Goal: Task Accomplishment & Management: Use online tool/utility

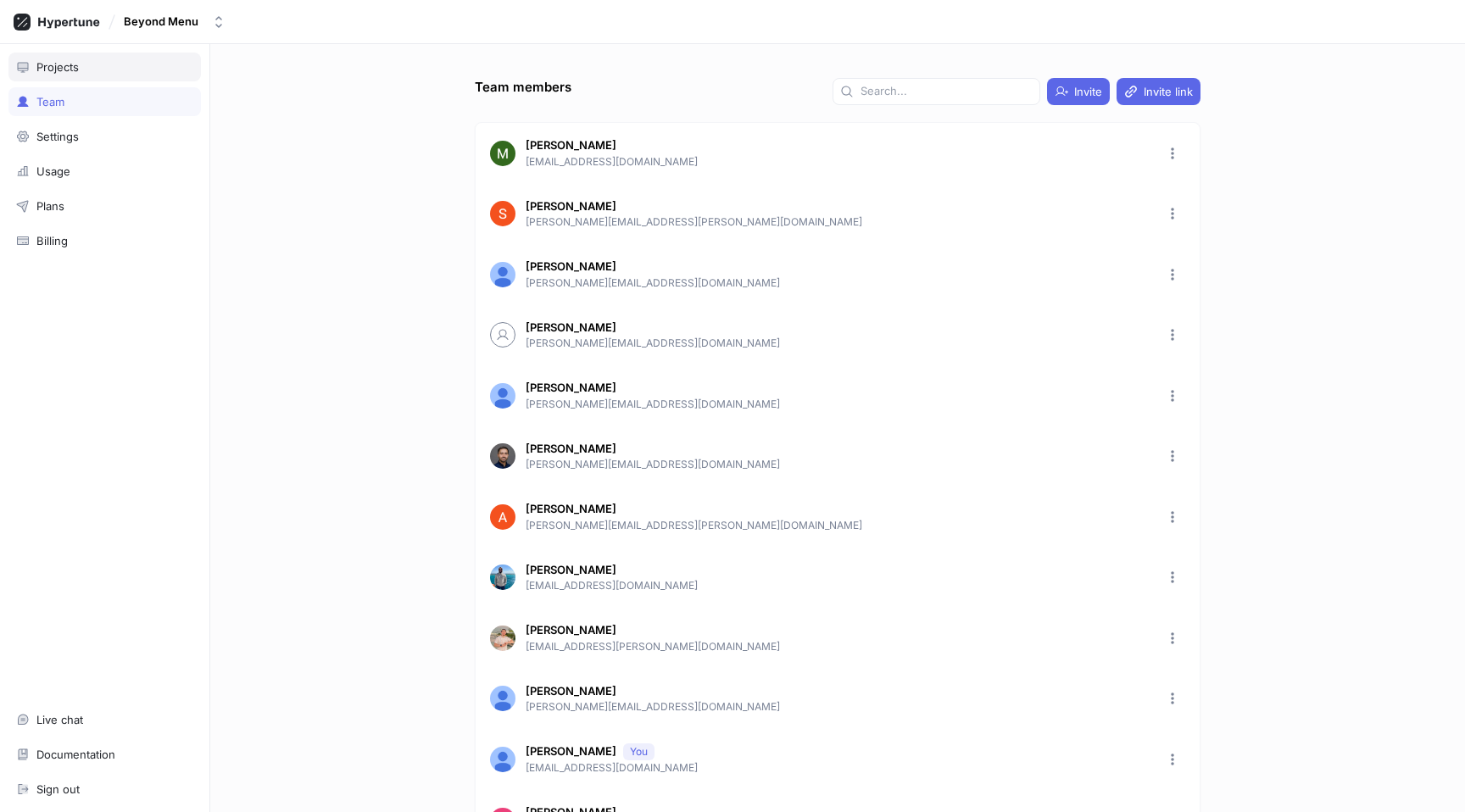
click at [70, 69] on div "Projects" at bounding box center [57, 67] width 42 height 14
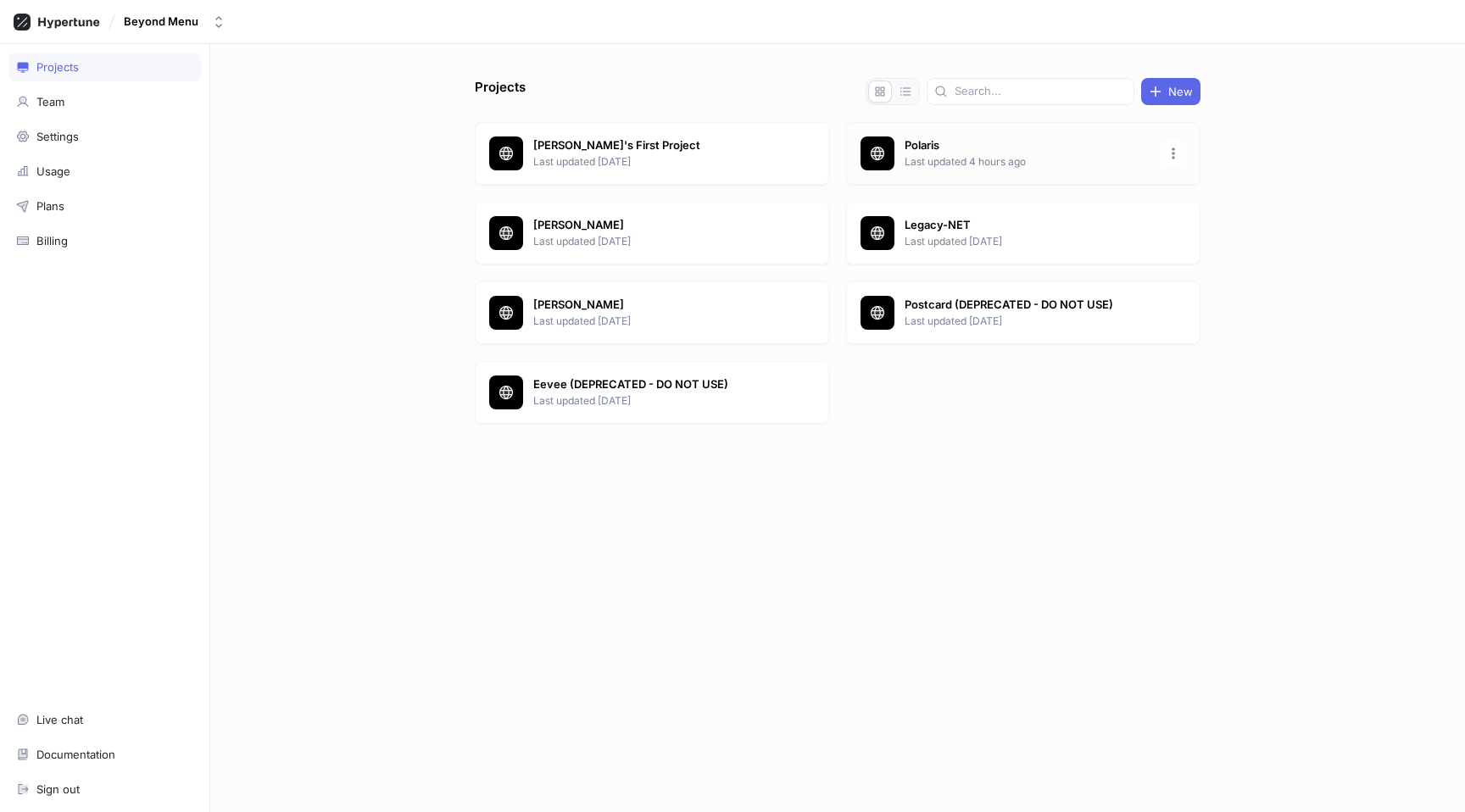
click at [1009, 166] on p "Last updated 4 hours ago" at bounding box center [1028, 162] width 246 height 16
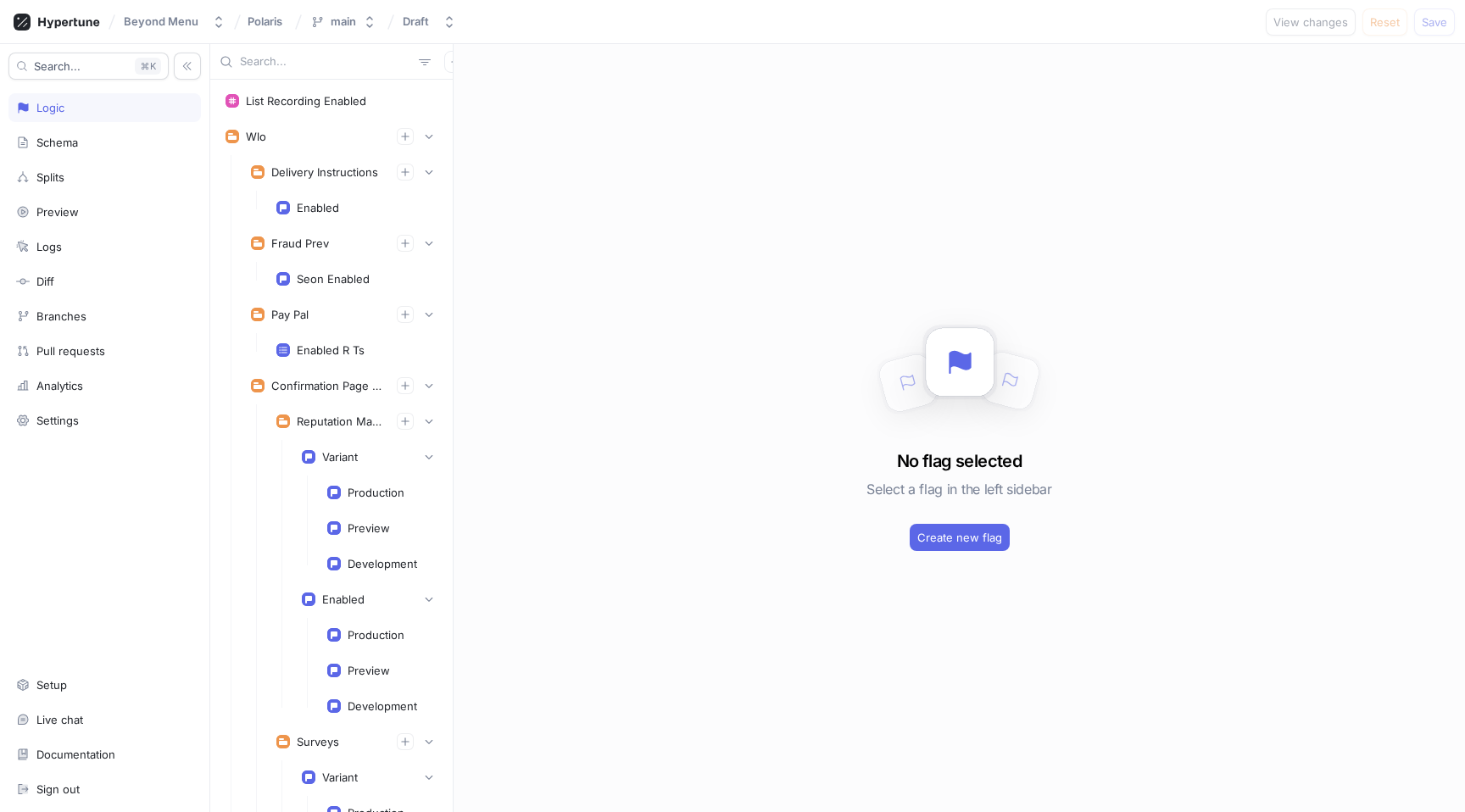
click at [302, 67] on input "text" at bounding box center [325, 62] width 172 height 17
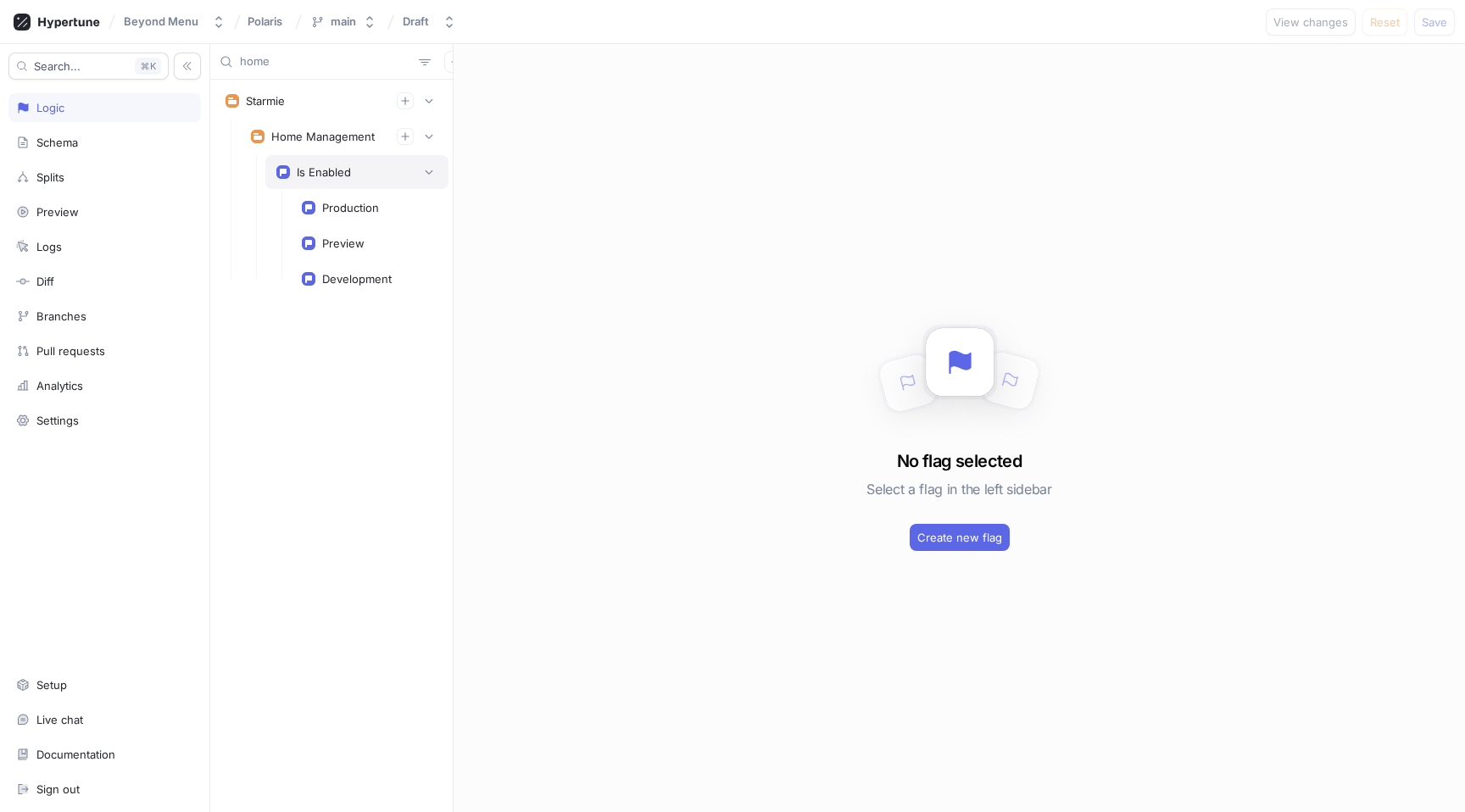
click at [314, 165] on div "Is Enabled" at bounding box center [324, 172] width 55 height 14
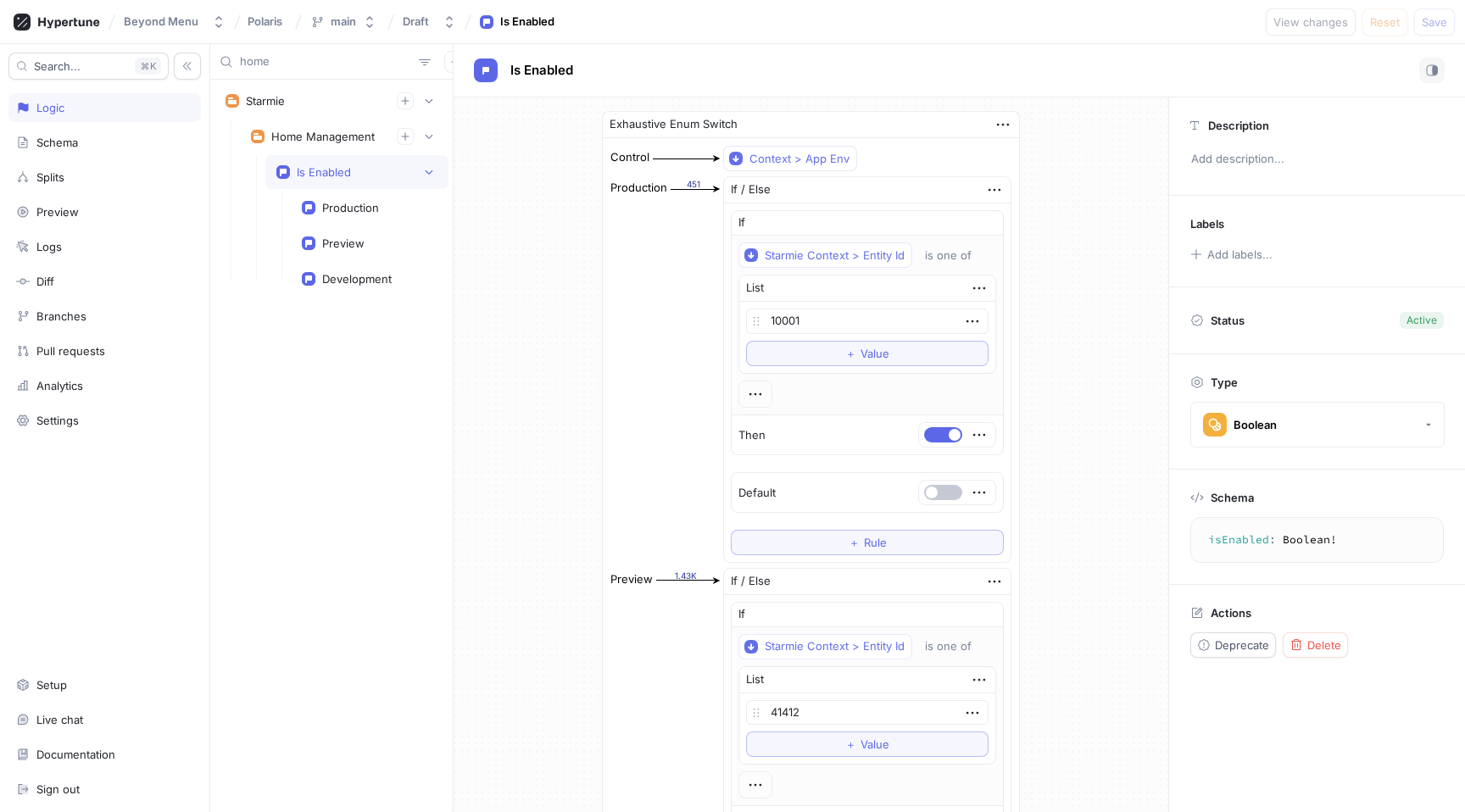
scroll to position [14, 0]
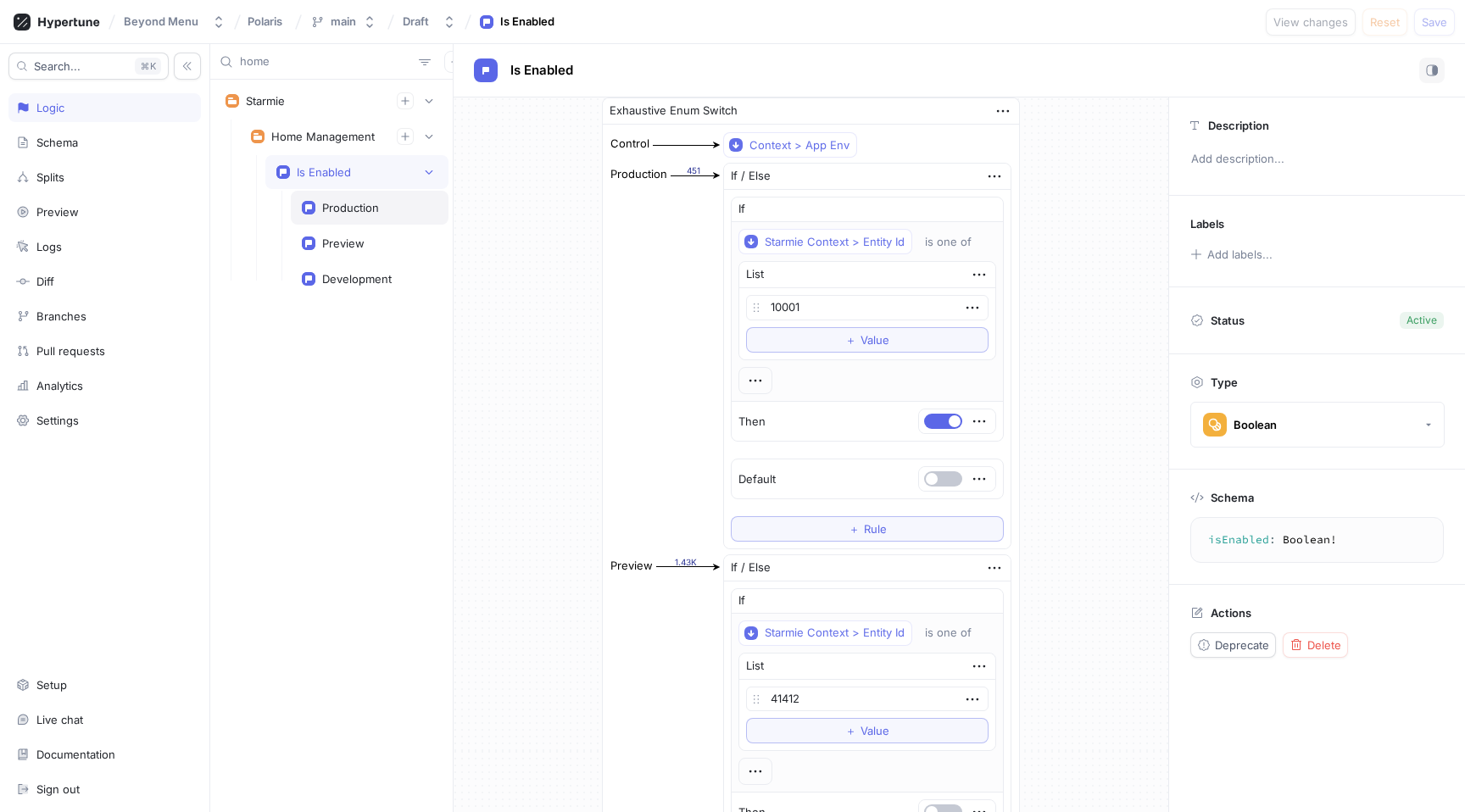
click at [368, 201] on div "Production" at bounding box center [351, 208] width 57 height 14
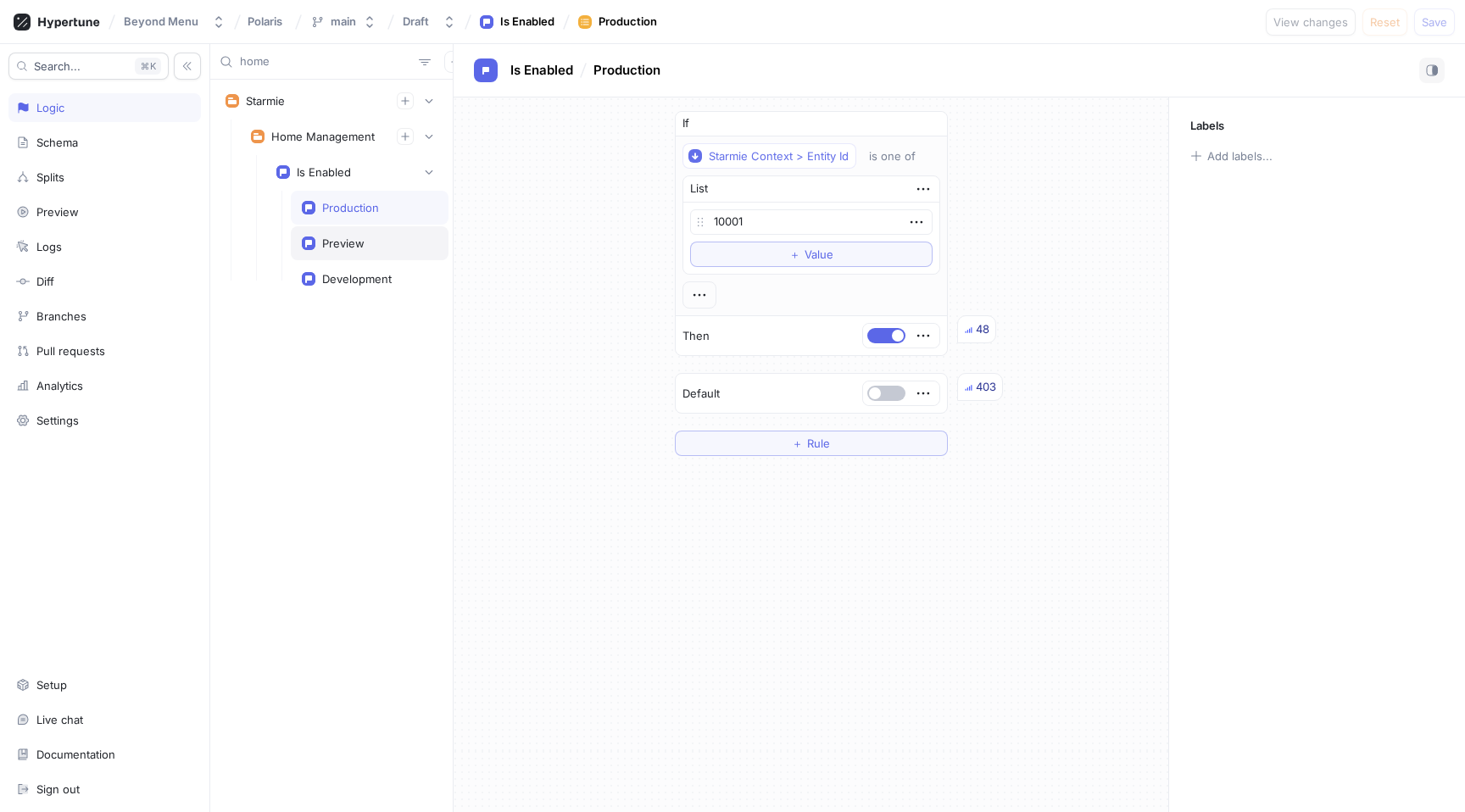
click at [369, 254] on div "Preview" at bounding box center [369, 243] width 157 height 34
click at [369, 278] on div "Development" at bounding box center [357, 278] width 69 height 14
click at [373, 233] on div "Preview" at bounding box center [369, 243] width 157 height 34
click at [373, 214] on div "Production" at bounding box center [369, 207] width 157 height 34
click at [256, 59] on input "home" at bounding box center [325, 62] width 172 height 17
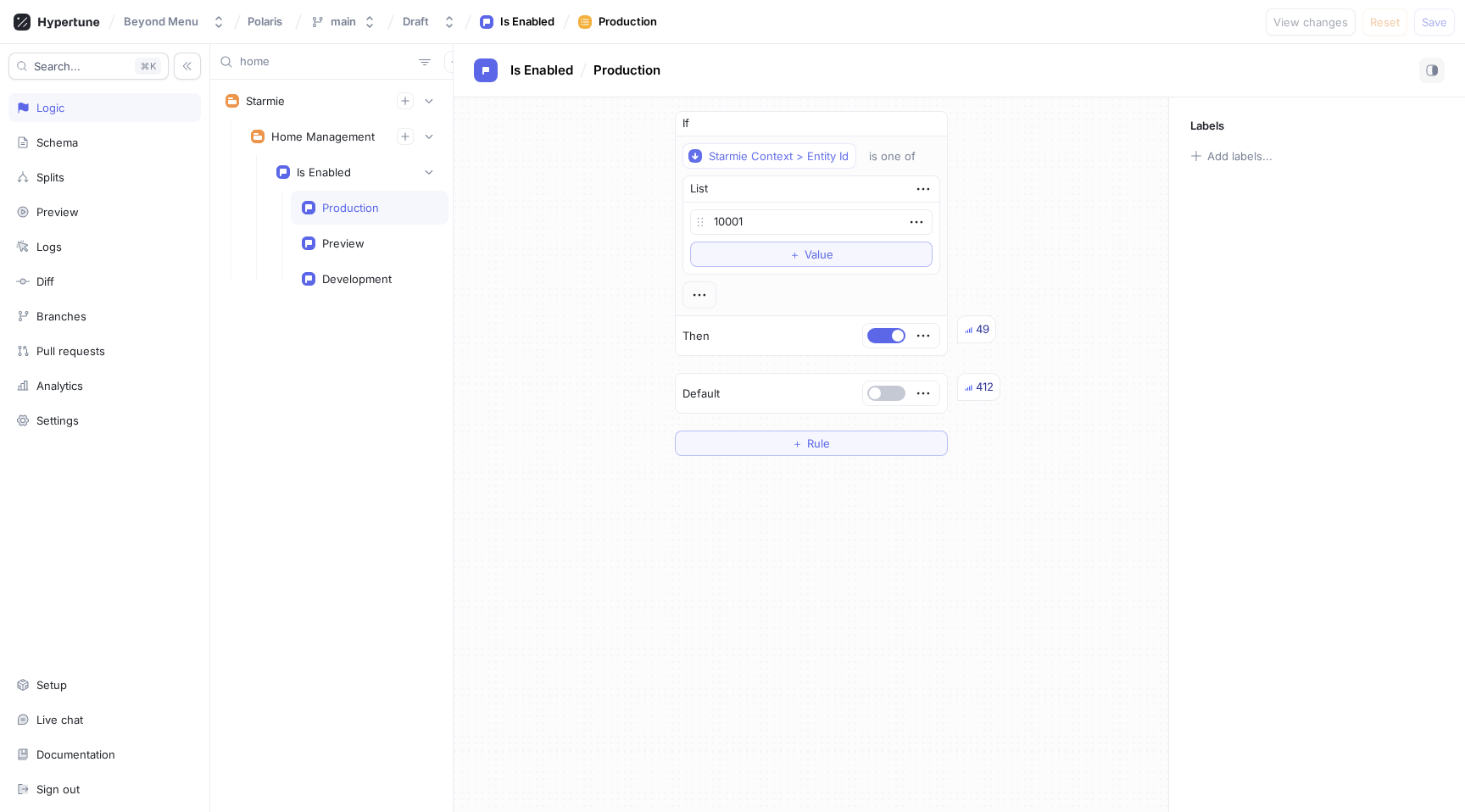
click at [308, 59] on input "home" at bounding box center [325, 62] width 172 height 17
type input "h"
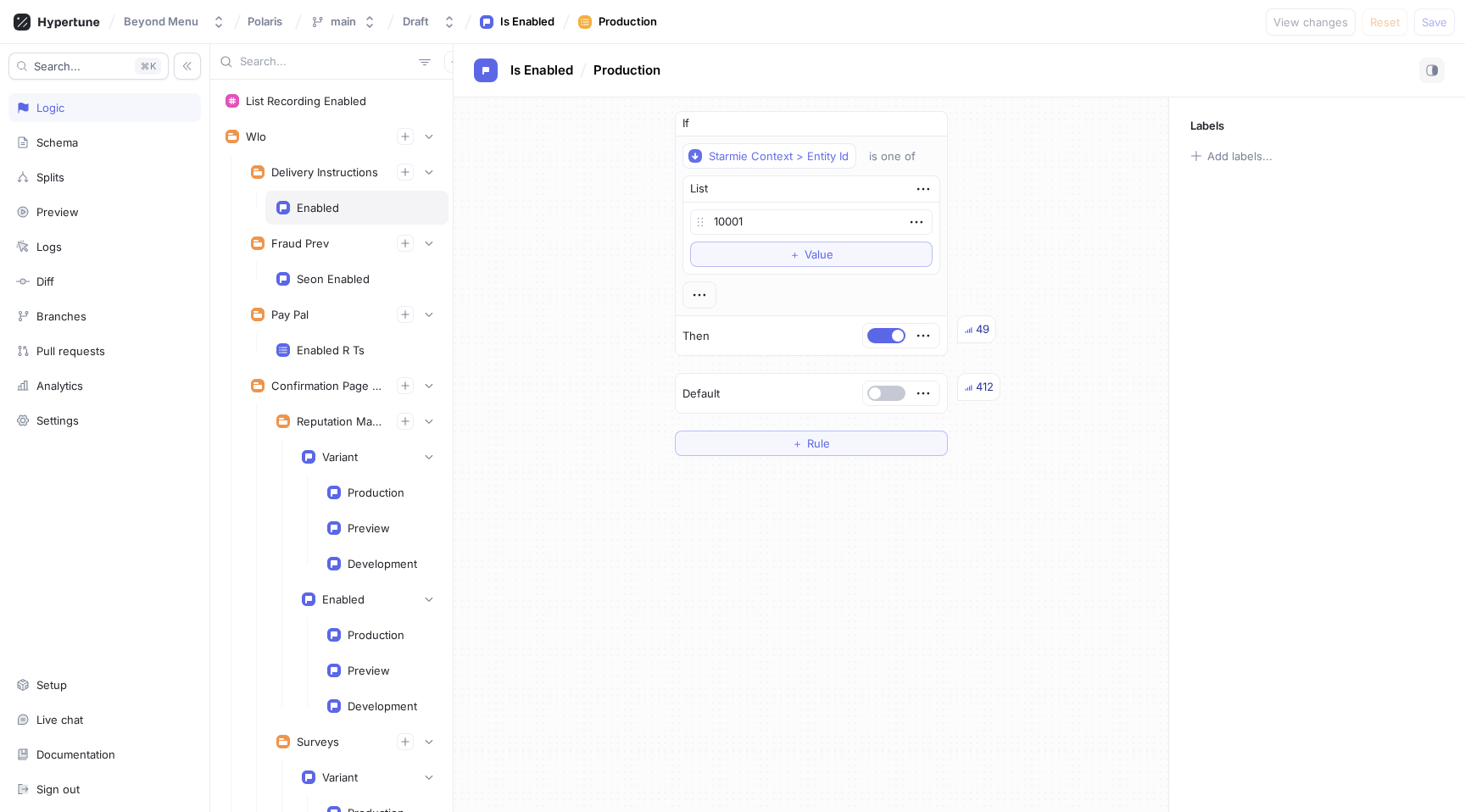
click at [323, 220] on div "Enabled" at bounding box center [357, 207] width 183 height 34
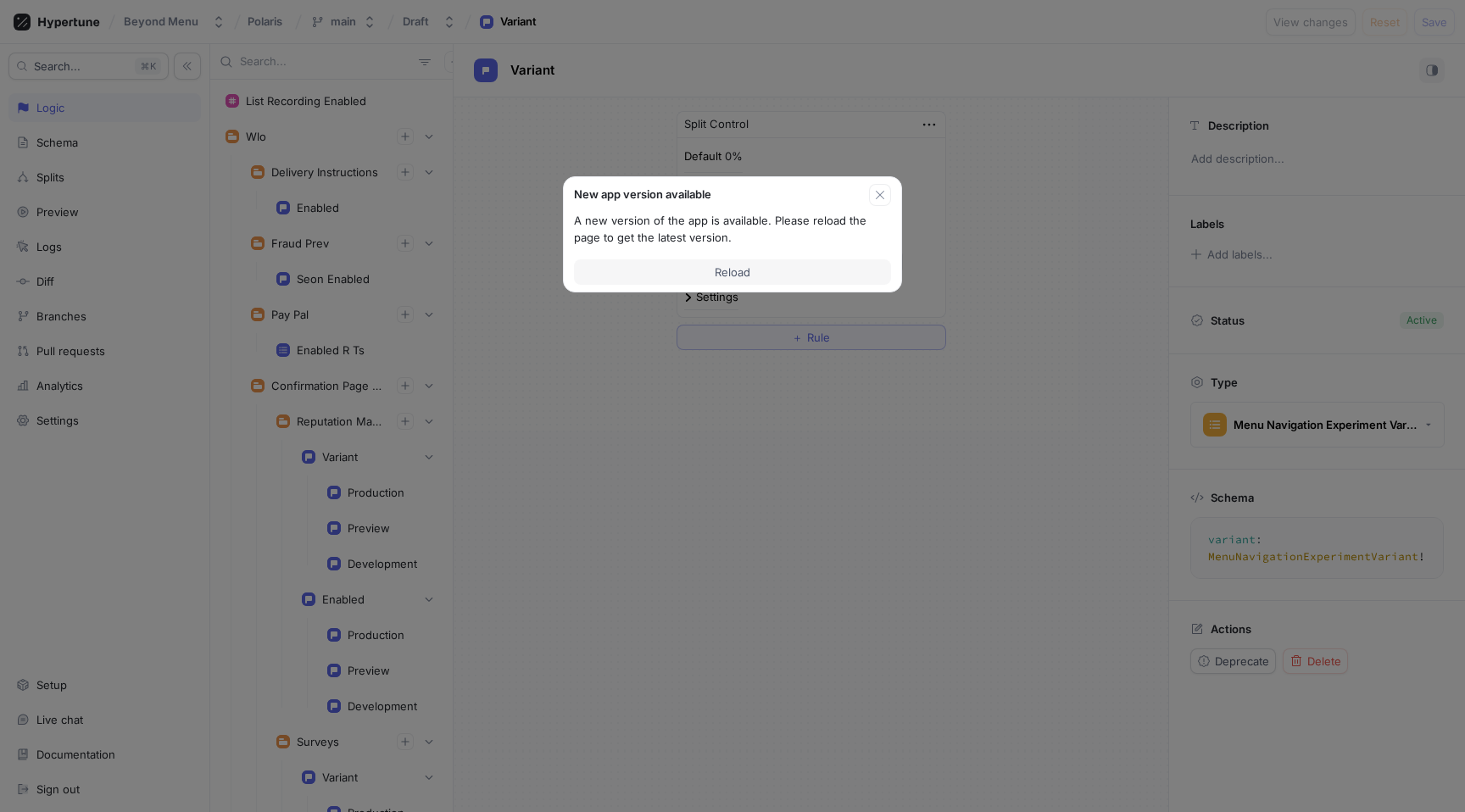
scroll to position [3708, 0]
